Goal: Transaction & Acquisition: Book appointment/travel/reservation

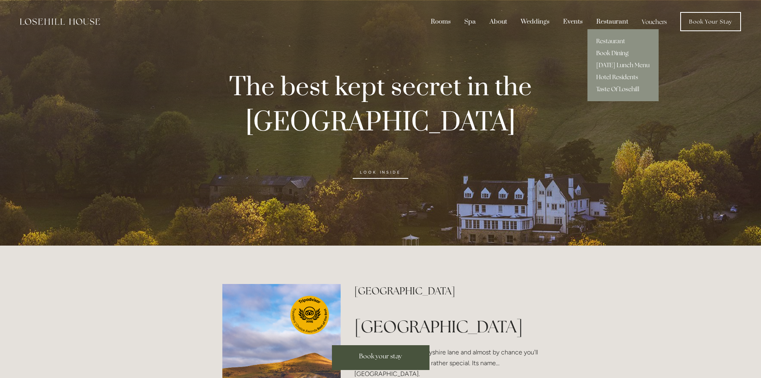
click at [608, 54] on link "Book Dining" at bounding box center [622, 53] width 71 height 12
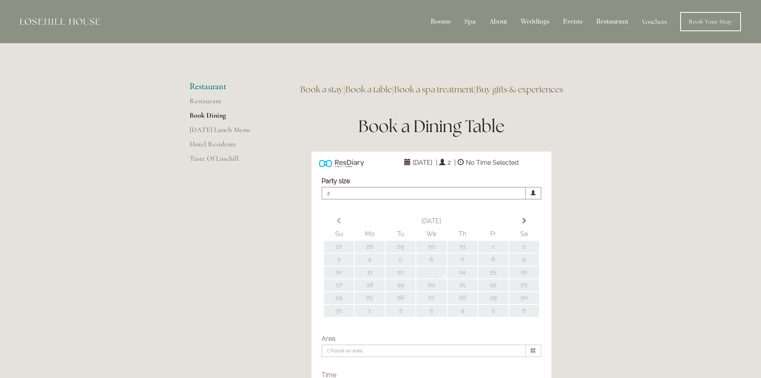
type input "Any Area"
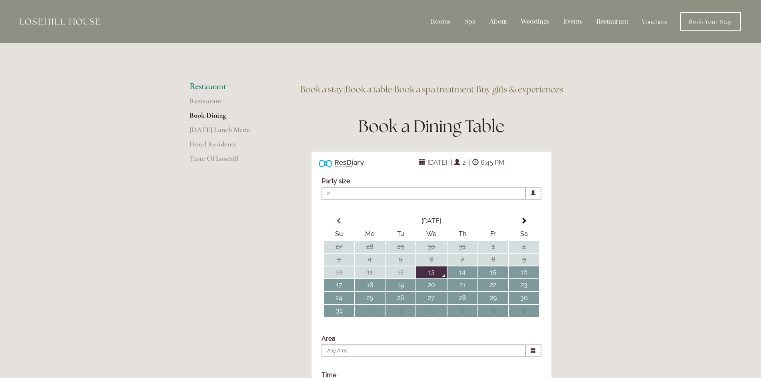
scroll to position [40, 0]
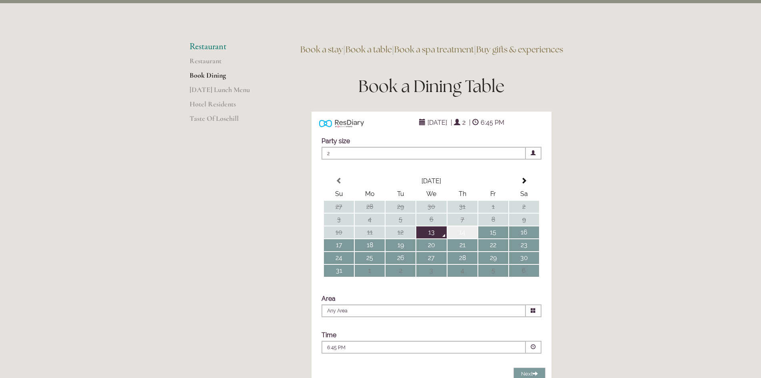
click at [464, 238] on td "14" at bounding box center [462, 232] width 30 height 12
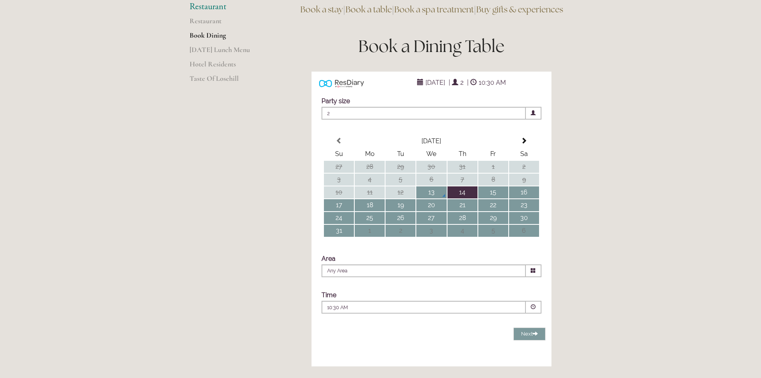
scroll to position [120, 0]
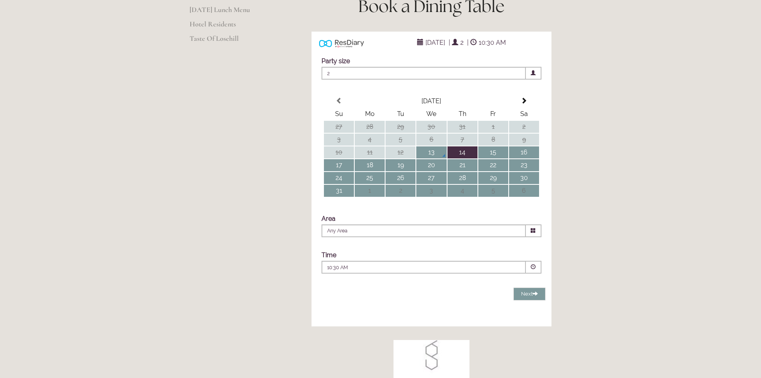
click at [532, 269] on span at bounding box center [532, 266] width 5 height 5
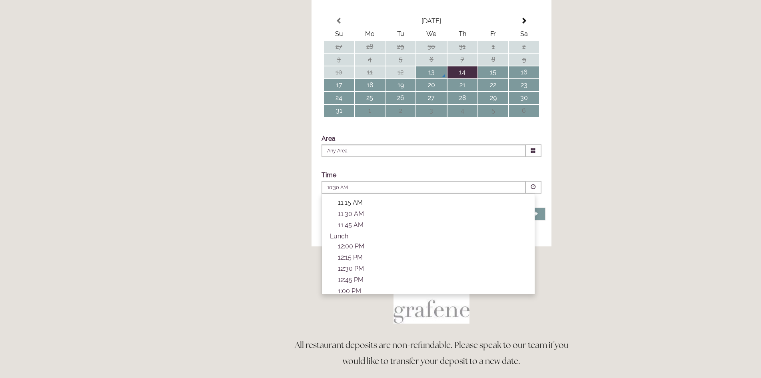
scroll to position [80, 0]
click at [351, 255] on p "1:00 PM" at bounding box center [432, 251] width 189 height 8
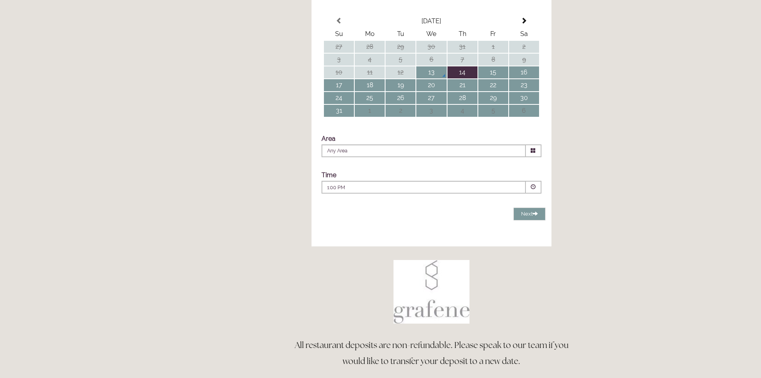
click at [529, 157] on span at bounding box center [534, 150] width 16 height 13
click at [530, 153] on icon at bounding box center [532, 150] width 5 height 5
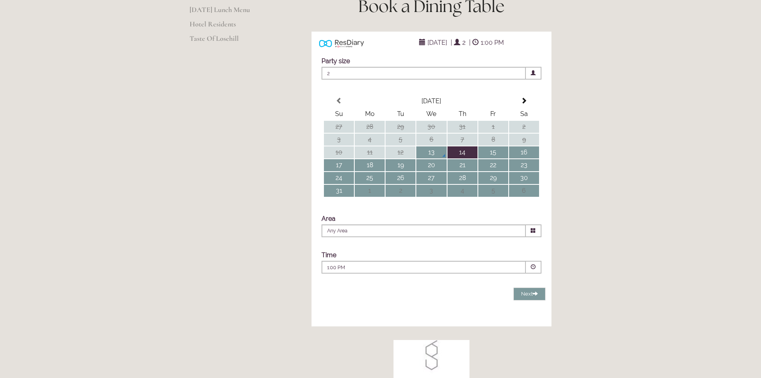
scroll to position [160, 0]
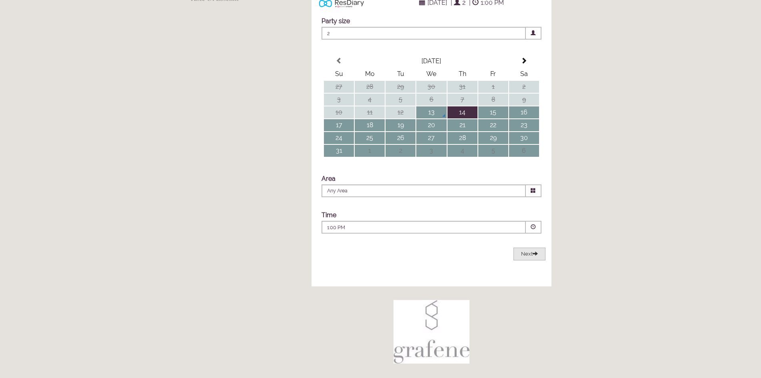
click at [525, 257] on span "Next" at bounding box center [529, 254] width 17 height 6
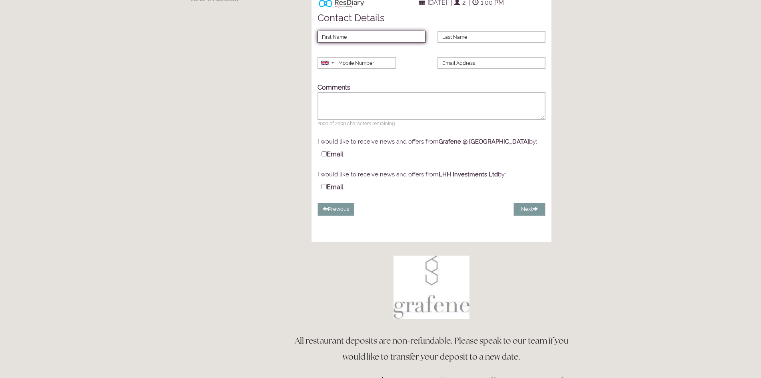
click at [355, 43] on input "First Name" at bounding box center [371, 37] width 108 height 12
type input "Spencer"
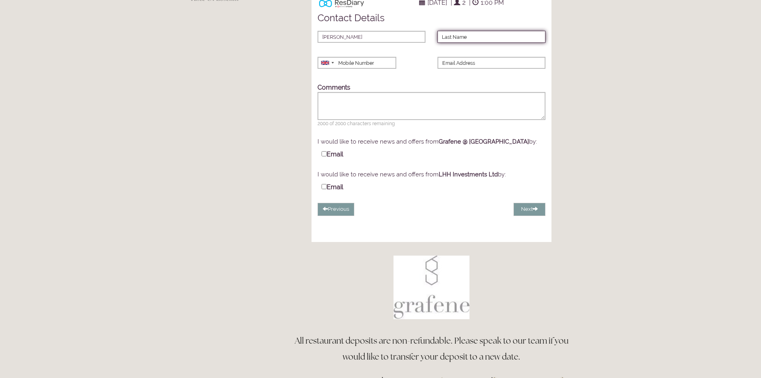
type input "Davey"
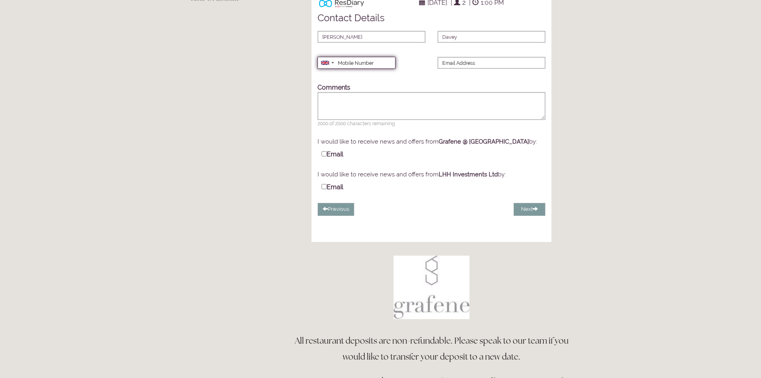
type input "07508901699"
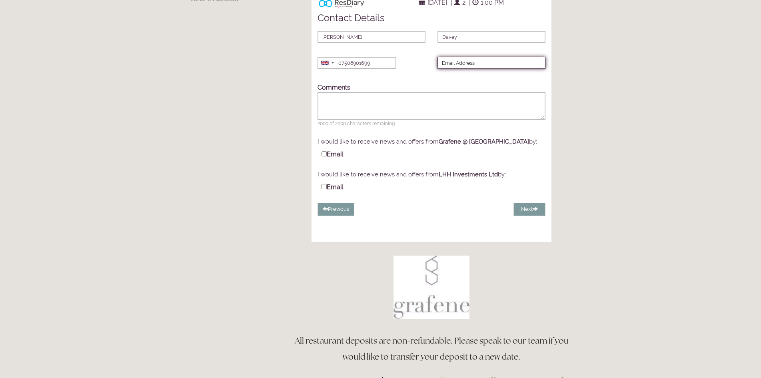
type input "spencer.davey@gmail.com"
click at [527, 216] on button "Next" at bounding box center [529, 209] width 32 height 13
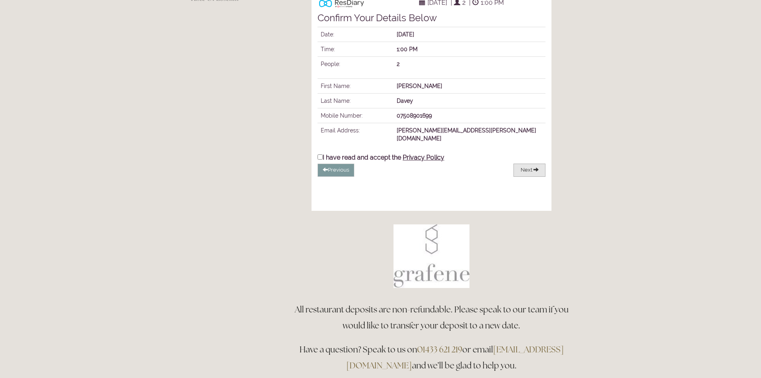
click at [525, 177] on button "Next" at bounding box center [529, 169] width 32 height 13
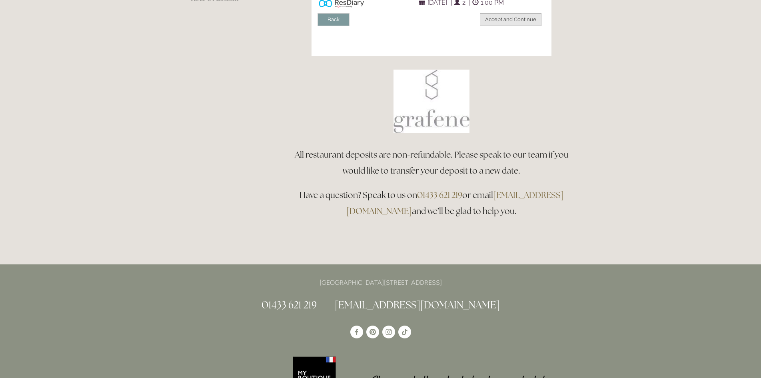
click at [505, 26] on button "Accept and Continue" at bounding box center [511, 19] width 62 height 13
